Goal: Information Seeking & Learning: Learn about a topic

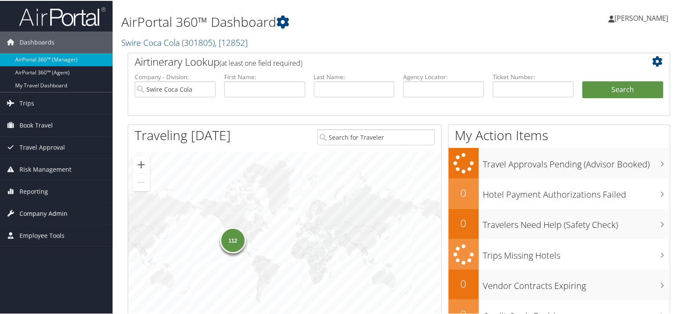
click at [54, 214] on span "Company Admin" at bounding box center [43, 213] width 48 height 22
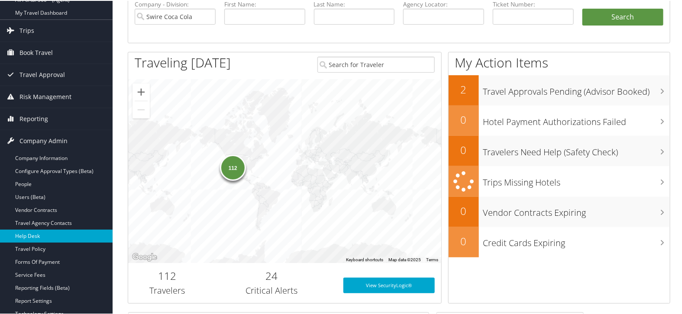
scroll to position [96, 0]
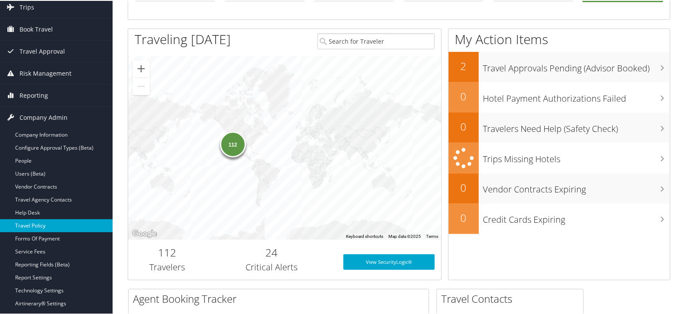
click at [44, 225] on link "Travel Policy" at bounding box center [56, 225] width 113 height 13
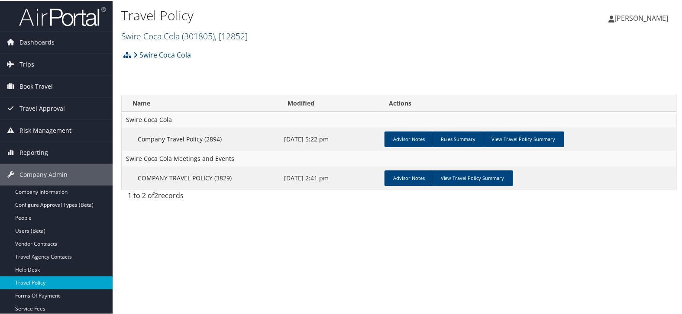
click at [183, 35] on span "( 301805 )" at bounding box center [198, 35] width 33 height 12
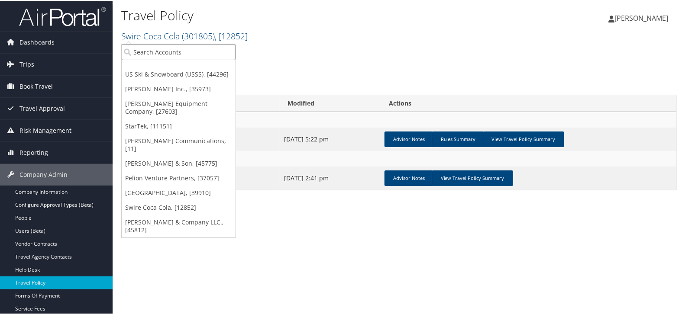
click at [182, 49] on input "search" at bounding box center [179, 51] width 114 height 16
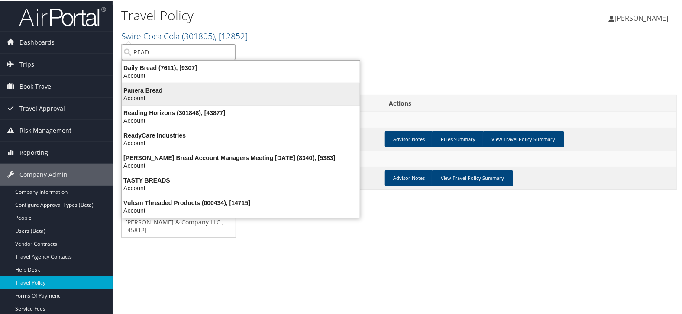
type input "READI"
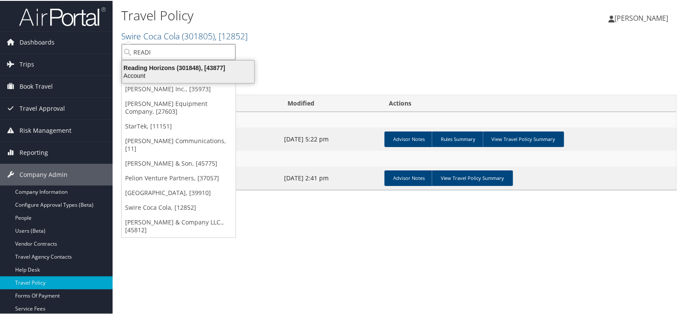
click at [171, 73] on div "Account" at bounding box center [188, 75] width 142 height 8
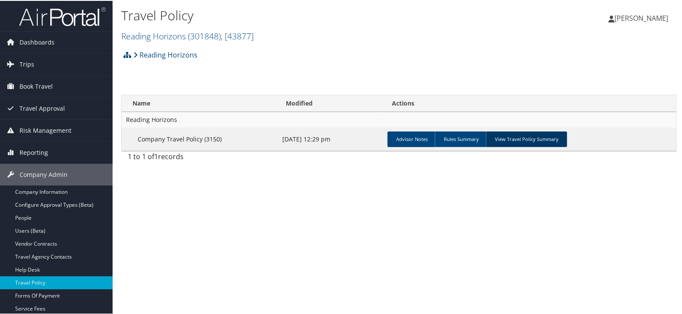
click at [519, 131] on link "View Travel Policy Summary" at bounding box center [526, 139] width 81 height 16
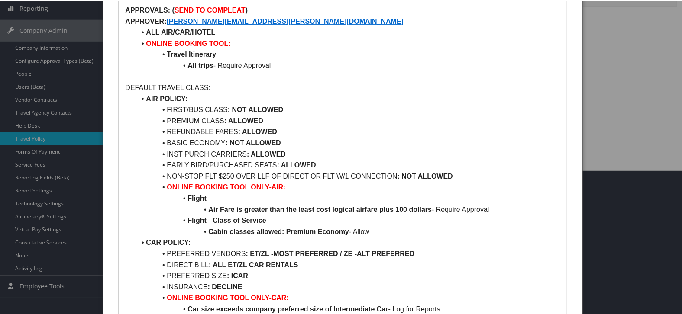
scroll to position [48, 0]
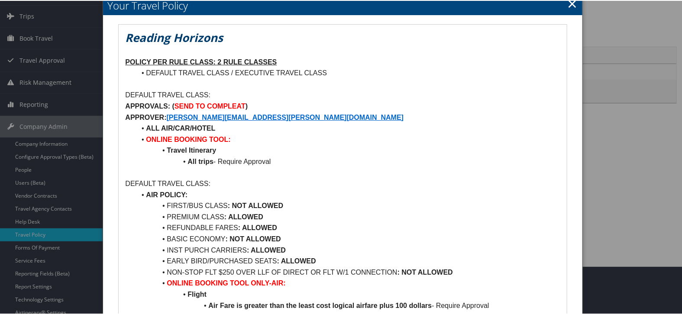
click at [573, 3] on link "×" at bounding box center [572, 2] width 10 height 17
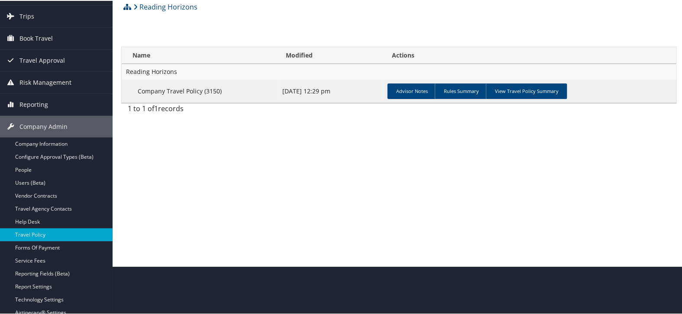
scroll to position [0, 0]
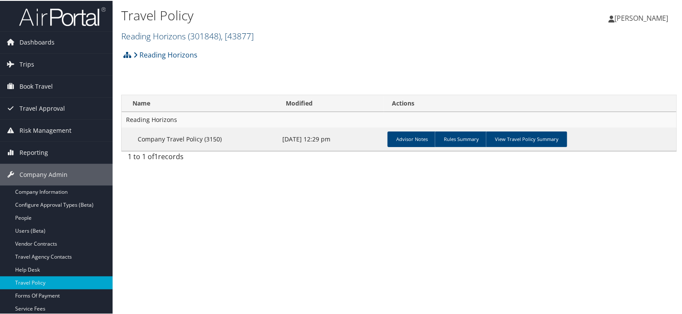
click at [185, 33] on link "Reading Horizons ( 301848 ) , [ 43877 ]" at bounding box center [187, 35] width 132 height 12
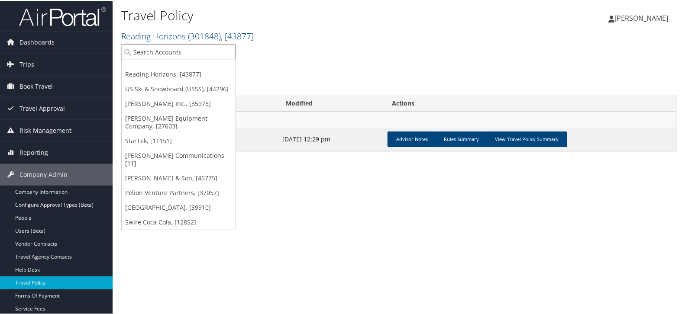
click at [179, 46] on input "search" at bounding box center [179, 51] width 114 height 16
type input "DOMO"
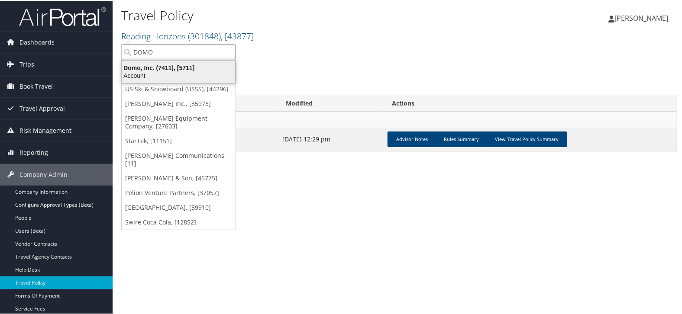
click at [178, 68] on div "Domo, Inc. (7411), [5711]" at bounding box center [178, 67] width 123 height 8
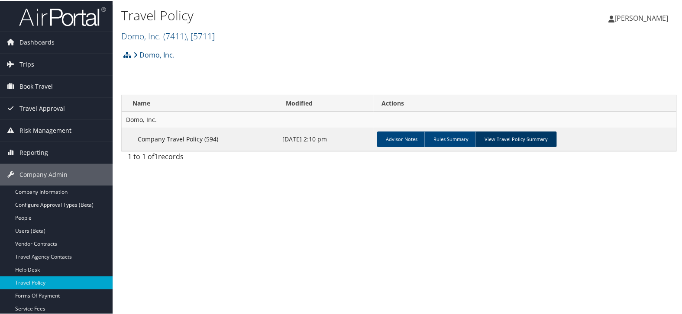
click at [537, 142] on link "View Travel Policy Summary" at bounding box center [515, 139] width 81 height 16
